Goal: Task Accomplishment & Management: Use online tool/utility

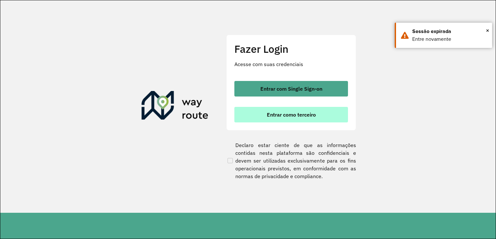
click at [264, 117] on button "Entrar como terceiro" at bounding box center [291, 115] width 114 height 16
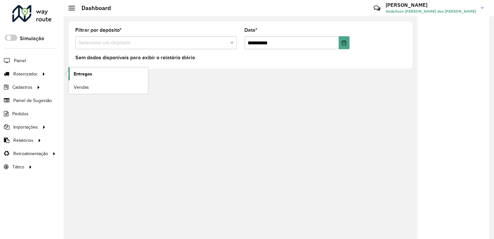
click at [88, 74] on span "Entregas" at bounding box center [83, 74] width 18 height 7
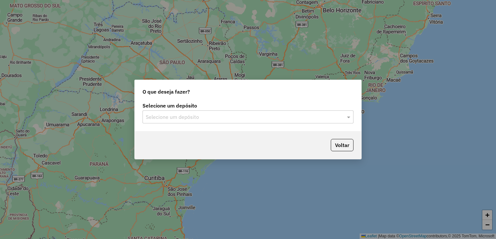
click at [170, 124] on div "Selecione um depósito Selecione um depósito" at bounding box center [248, 116] width 226 height 30
click at [172, 119] on input "text" at bounding box center [241, 118] width 191 height 8
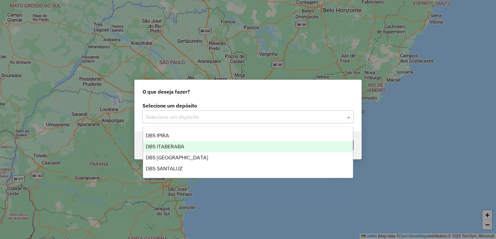
click at [172, 147] on span "DBS ITABERABA" at bounding box center [165, 147] width 39 height 6
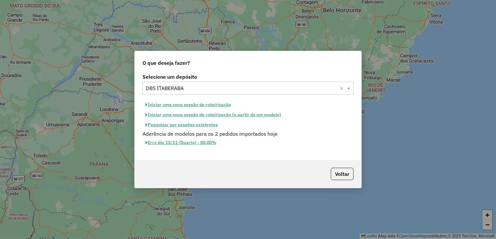
click at [174, 124] on button "Pesquisar por sessões existentes" at bounding box center [181, 125] width 78 height 10
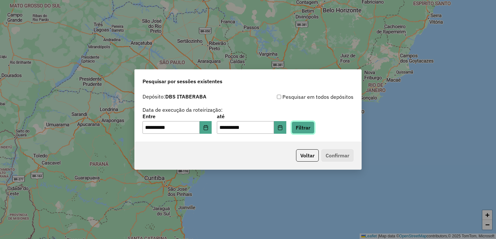
click at [306, 126] on button "Filtrar" at bounding box center [302, 128] width 23 height 12
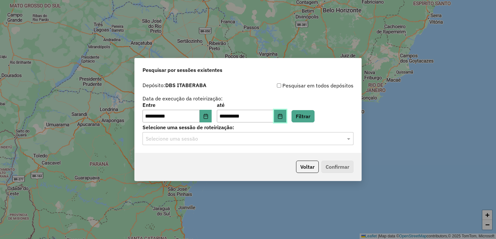
click at [283, 117] on icon "Choose Date" at bounding box center [279, 116] width 5 height 5
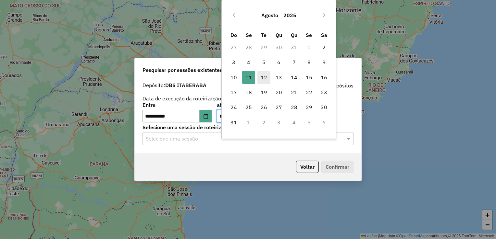
click at [263, 79] on span "12" at bounding box center [263, 77] width 13 height 13
type input "**********"
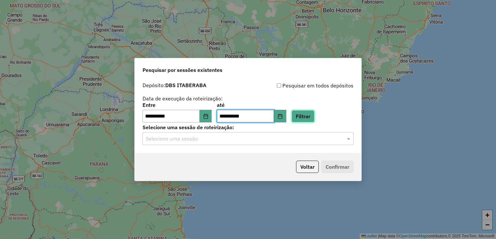
click at [310, 119] on button "Filtrar" at bounding box center [302, 116] width 23 height 12
click at [215, 140] on input "text" at bounding box center [241, 139] width 191 height 8
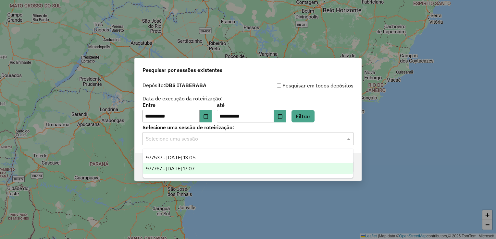
click at [196, 166] on div "977767 - 12/08/2025 17:07" at bounding box center [248, 168] width 210 height 11
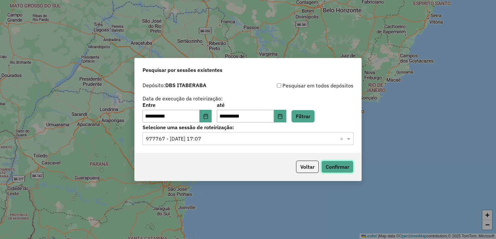
click at [329, 169] on button "Confirmar" at bounding box center [337, 167] width 32 height 12
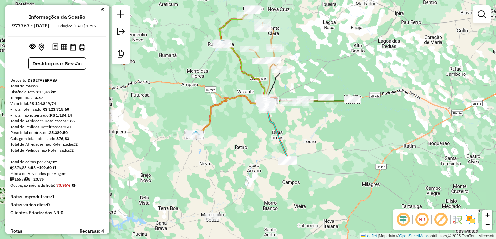
drag, startPoint x: 214, startPoint y: 161, endPoint x: 227, endPoint y: 152, distance: 15.9
click at [227, 152] on div "Janela de atendimento Grade de atendimento Capacidade Transportadoras Veículos …" at bounding box center [248, 119] width 496 height 239
select select "**********"
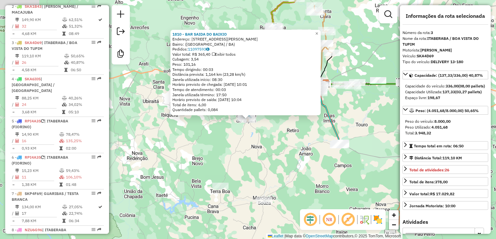
scroll to position [328, 0]
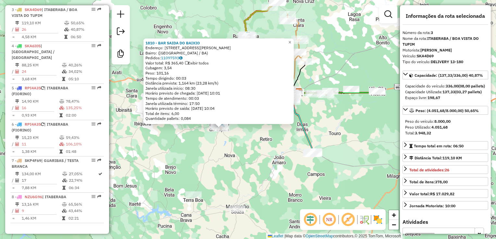
drag, startPoint x: 274, startPoint y: 155, endPoint x: 223, endPoint y: 165, distance: 51.1
click at [222, 166] on div "1810 - BAR SAIDA DO BAIXIO Endereço: [STREET_ADDRESS][PERSON_NAME] Pedidos: 110…" at bounding box center [248, 119] width 496 height 239
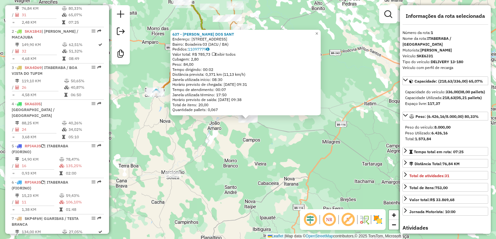
scroll to position [256, 0]
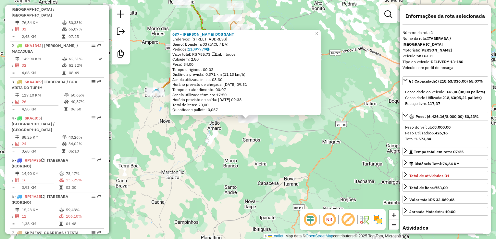
drag, startPoint x: 275, startPoint y: 155, endPoint x: 262, endPoint y: 148, distance: 15.2
click at [271, 154] on div "637 - LUCAS [GEOGRAPHIC_DATA]: [STREET_ADDRESS] Pedidos: 11097779 Valor total: …" at bounding box center [248, 119] width 496 height 239
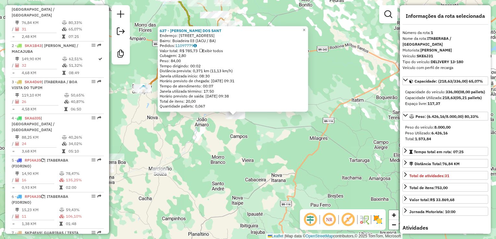
click at [249, 139] on div "637 - LUCAS [GEOGRAPHIC_DATA]: [STREET_ADDRESS] Pedidos: 11097779 Valor total: …" at bounding box center [248, 119] width 496 height 239
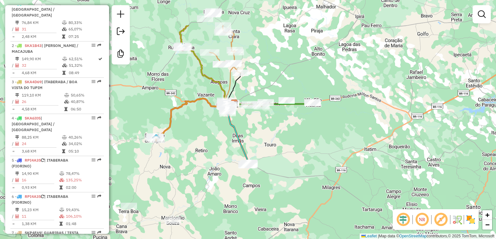
drag, startPoint x: 257, startPoint y: 128, endPoint x: 264, endPoint y: 173, distance: 45.6
click at [270, 178] on div "Janela de atendimento Grade de atendimento Capacidade Transportadoras Veículos …" at bounding box center [248, 119] width 496 height 239
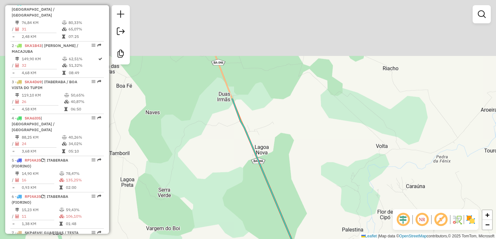
drag, startPoint x: 230, startPoint y: 69, endPoint x: 238, endPoint y: 255, distance: 185.4
click at [238, 239] on html "Aguarde... Pop-up bloqueado! Seu navegador bloqueou automáticamente a abertura …" at bounding box center [248, 119] width 496 height 239
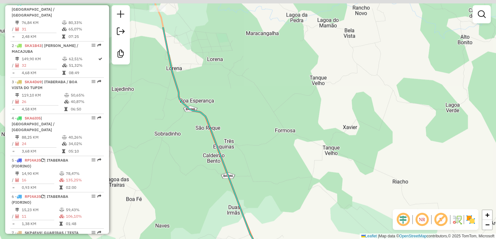
drag, startPoint x: 215, startPoint y: 96, endPoint x: 279, endPoint y: 256, distance: 172.0
click at [279, 239] on html "Aguarde... Pop-up bloqueado! Seu navegador bloqueou automáticamente a abertura …" at bounding box center [248, 119] width 496 height 239
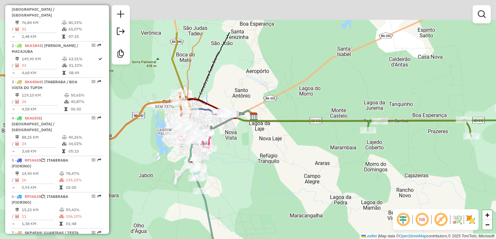
drag, startPoint x: 298, startPoint y: 90, endPoint x: 283, endPoint y: 145, distance: 57.1
click at [279, 146] on div "Janela de atendimento Grade de atendimento Capacidade Transportadoras Veículos …" at bounding box center [248, 119] width 496 height 239
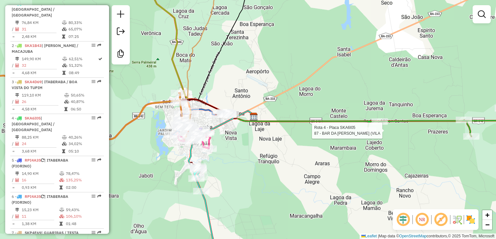
select select "**********"
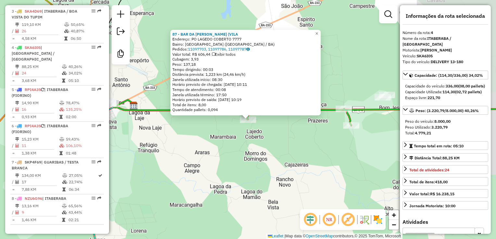
scroll to position [364, 0]
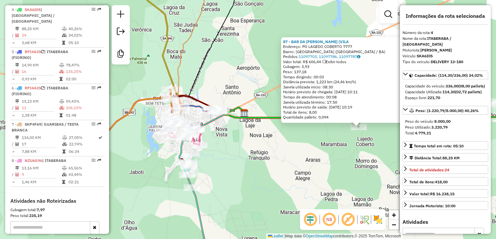
drag, startPoint x: 192, startPoint y: 176, endPoint x: 282, endPoint y: 171, distance: 90.0
click at [306, 184] on div "87 - [GEOGRAPHIC_DATA][PERSON_NAME] ([GEOGRAPHIC_DATA]: PO LAGEDO COBERTO 7777 …" at bounding box center [248, 119] width 496 height 239
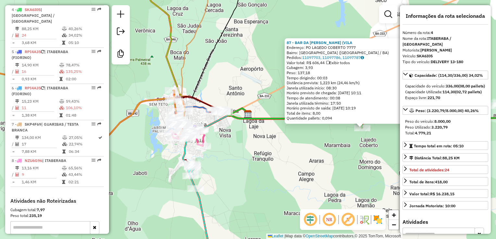
drag, startPoint x: 262, startPoint y: 157, endPoint x: 305, endPoint y: 177, distance: 47.1
click at [305, 177] on div "87 - [GEOGRAPHIC_DATA][PERSON_NAME] ([GEOGRAPHIC_DATA]: PO LAGEDO COBERTO 7777 …" at bounding box center [248, 119] width 496 height 239
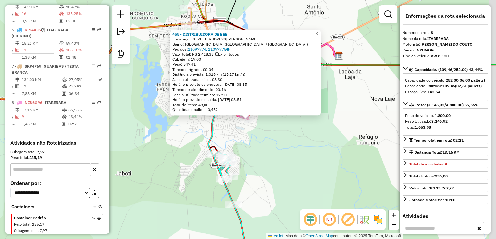
scroll to position [423, 0]
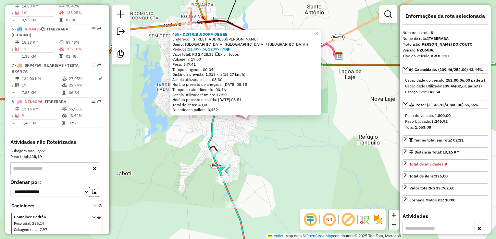
click at [279, 158] on div "455 - DISTRIBUIDORA DE BEB Endereço: [STREET_ADDRESS][PERSON_NAME] Pedidos: 110…" at bounding box center [248, 119] width 496 height 239
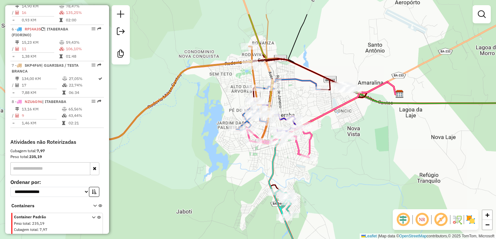
drag, startPoint x: 280, startPoint y: 157, endPoint x: 341, endPoint y: 197, distance: 73.0
click at [341, 197] on div "Janela de atendimento Grade de atendimento Capacidade Transportadoras Veículos …" at bounding box center [248, 119] width 496 height 239
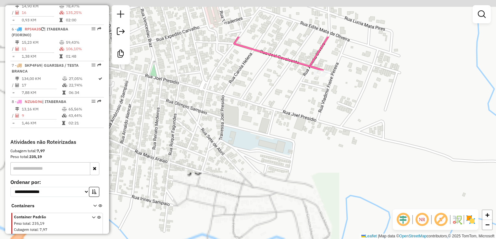
drag, startPoint x: 249, startPoint y: 114, endPoint x: 383, endPoint y: 174, distance: 147.8
click at [383, 173] on div "Janela de atendimento Grade de atendimento Capacidade Transportadoras Veículos …" at bounding box center [248, 119] width 496 height 239
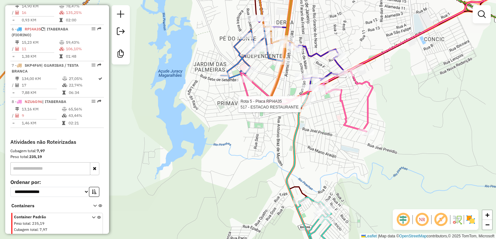
select select "**********"
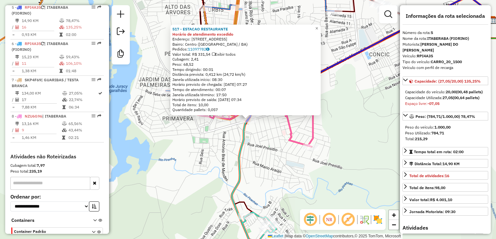
scroll to position [401, 0]
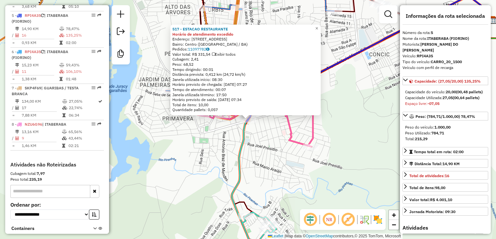
click at [211, 152] on div "517 - ESTACAO RESTAURANTE [GEOGRAPHIC_DATA] de atendimento excedido Endereço: […" at bounding box center [248, 119] width 496 height 239
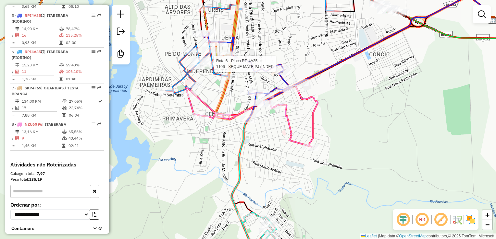
select select "**********"
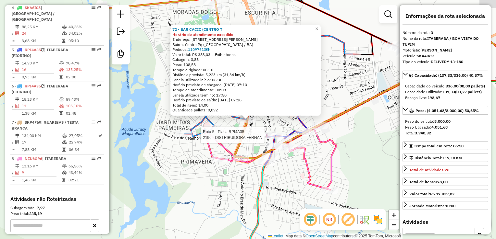
scroll to position [328, 0]
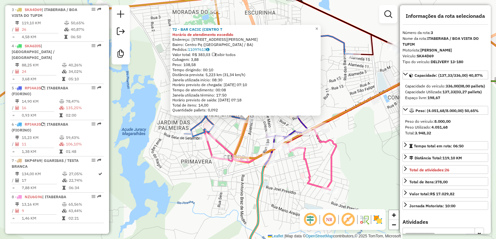
click at [174, 179] on div "72 - BAR CACIC ([GEOGRAPHIC_DATA] de atendimento excedido Endereço: [STREET_ADD…" at bounding box center [248, 119] width 496 height 239
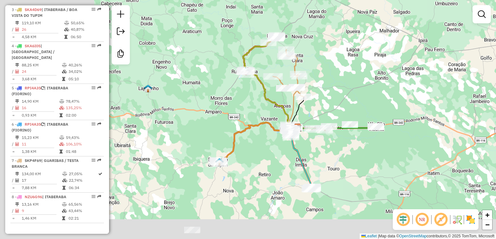
drag, startPoint x: 220, startPoint y: 176, endPoint x: 283, endPoint y: 150, distance: 68.4
click at [283, 150] on div "Janela de atendimento Grade de atendimento Capacidade Transportadoras Veículos …" at bounding box center [248, 119] width 496 height 239
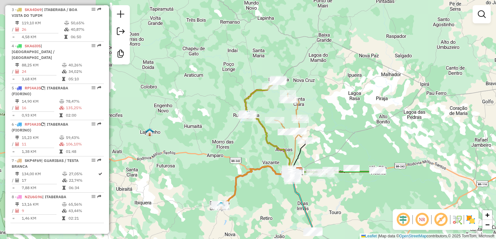
drag, startPoint x: 267, startPoint y: 183, endPoint x: 264, endPoint y: 203, distance: 20.0
click at [264, 203] on div "Janela de atendimento Grade de atendimento Capacidade Transportadoras Veículos …" at bounding box center [248, 119] width 496 height 239
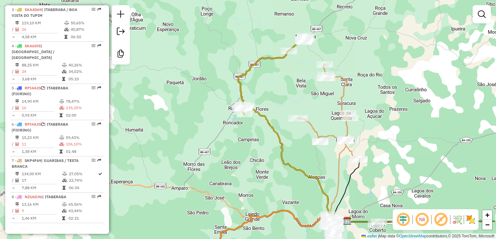
select select "**********"
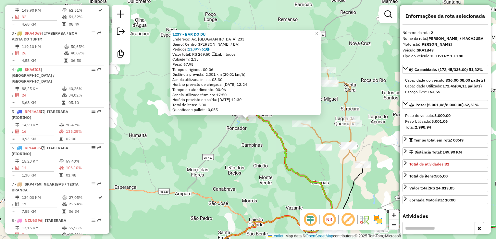
scroll to position [292, 0]
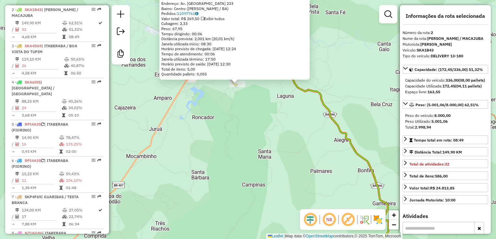
click at [249, 124] on div "1237 - BAR DO DU Endereço: Ac. Torre de televisao 233 Bairro: Centro ([PERSON_N…" at bounding box center [248, 119] width 496 height 239
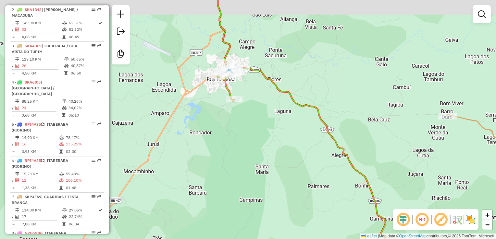
drag, startPoint x: 246, startPoint y: 101, endPoint x: 248, endPoint y: 202, distance: 101.2
click at [248, 207] on div "Janela de atendimento Grade de atendimento Capacidade Transportadoras Veículos …" at bounding box center [248, 119] width 496 height 239
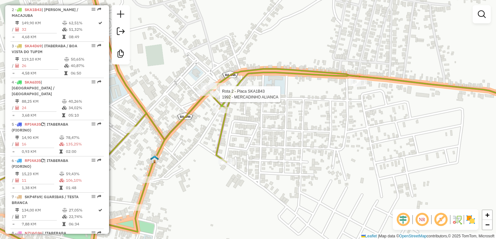
select select "**********"
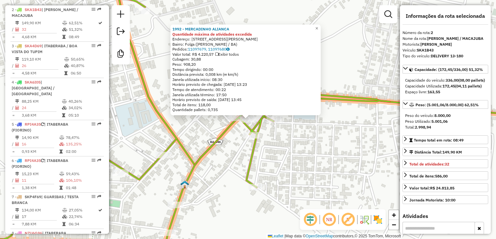
click at [304, 181] on div "1992 - MERCADINHO ALIANCA Quantidade máxima de atividades excedida Endereço: [S…" at bounding box center [248, 119] width 496 height 239
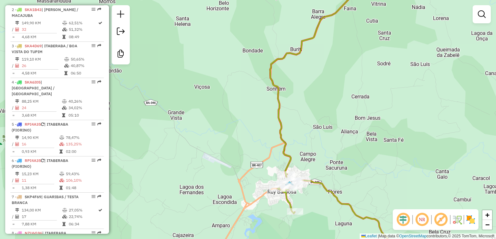
drag, startPoint x: 306, startPoint y: 205, endPoint x: 191, endPoint y: 75, distance: 173.5
click at [191, 75] on div "Janela de atendimento Grade de atendimento Capacidade Transportadoras Veículos …" at bounding box center [248, 119] width 496 height 239
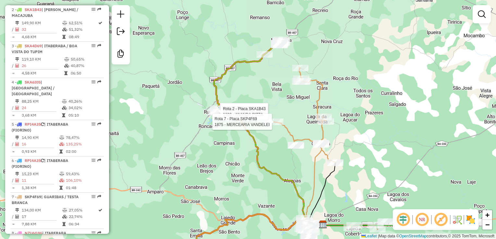
select select "**********"
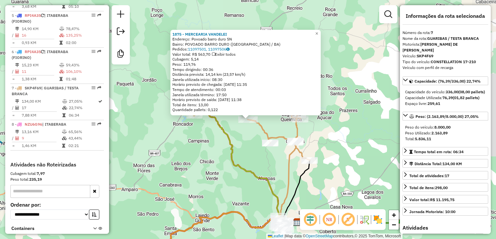
scroll to position [423, 0]
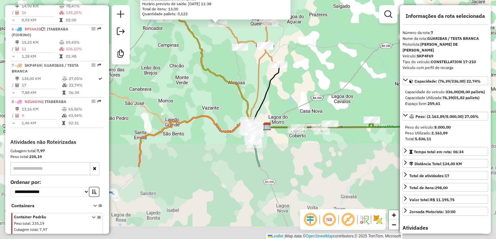
drag, startPoint x: 338, startPoint y: 181, endPoint x: 307, endPoint y: 79, distance: 107.0
click at [307, 79] on div "1875 - MERCEARIA VANDELEI Endereço: Povoado barro duro SN Bairro: POVOADO BARRO…" at bounding box center [248, 119] width 496 height 239
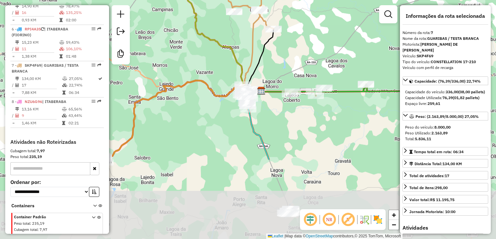
drag, startPoint x: 271, startPoint y: 204, endPoint x: 285, endPoint y: 102, distance: 103.5
click at [286, 101] on div "Rota 4 - Placa SKA6I05 87 - [GEOGRAPHIC_DATA] (VILA 1875 - MERCEARIA VANDELEI E…" at bounding box center [248, 119] width 496 height 239
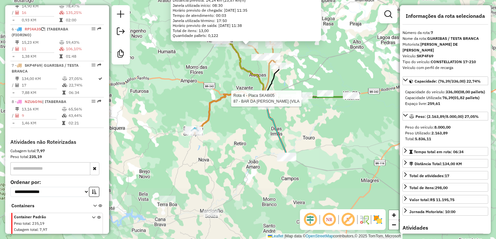
click at [324, 124] on div "Rota 4 - Placa SKA6I05 87 - [GEOGRAPHIC_DATA] (VILA 1875 - MERCEARIA VANDELEI E…" at bounding box center [248, 119] width 496 height 239
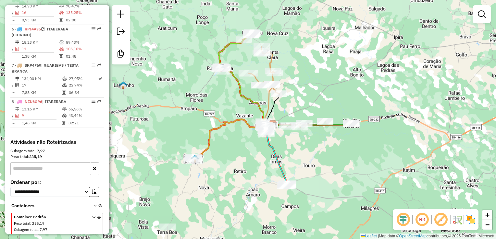
drag, startPoint x: 323, startPoint y: 129, endPoint x: 322, endPoint y: 159, distance: 29.2
click at [322, 159] on div "Janela de atendimento Grade de atendimento Capacidade Transportadoras Veículos …" at bounding box center [248, 119] width 496 height 239
